Goal: Task Accomplishment & Management: Use online tool/utility

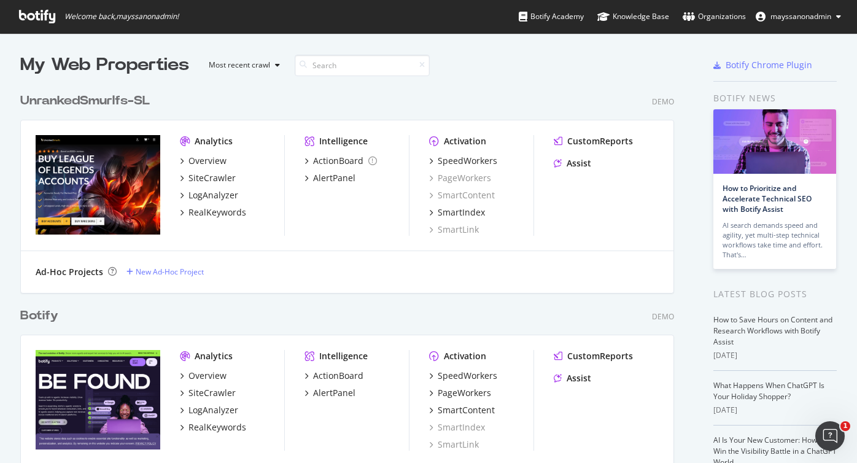
click at [131, 99] on div "UnrankedSmurlfs-SL" at bounding box center [85, 101] width 130 height 18
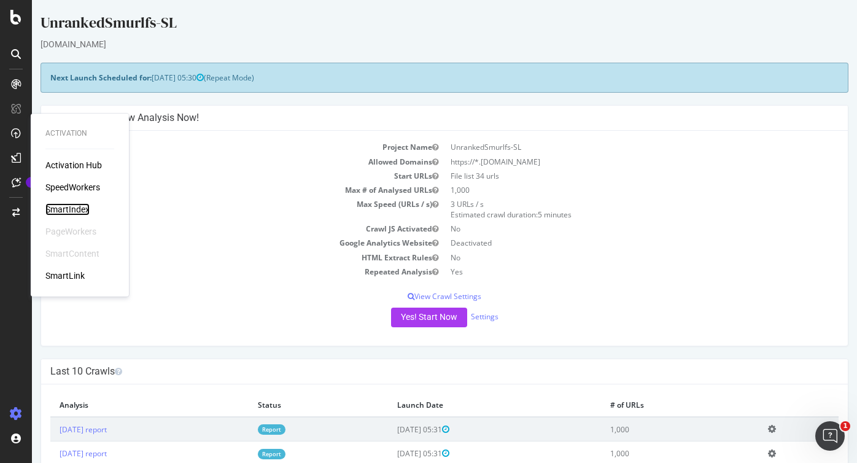
click at [68, 210] on div "SmartIndex" at bounding box center [67, 209] width 44 height 12
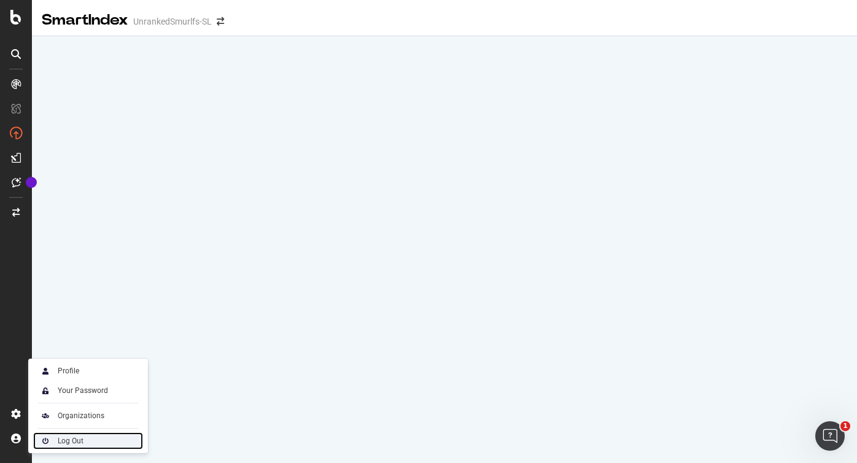
click at [51, 436] on img at bounding box center [45, 441] width 15 height 15
